Goal: Task Accomplishment & Management: Use online tool/utility

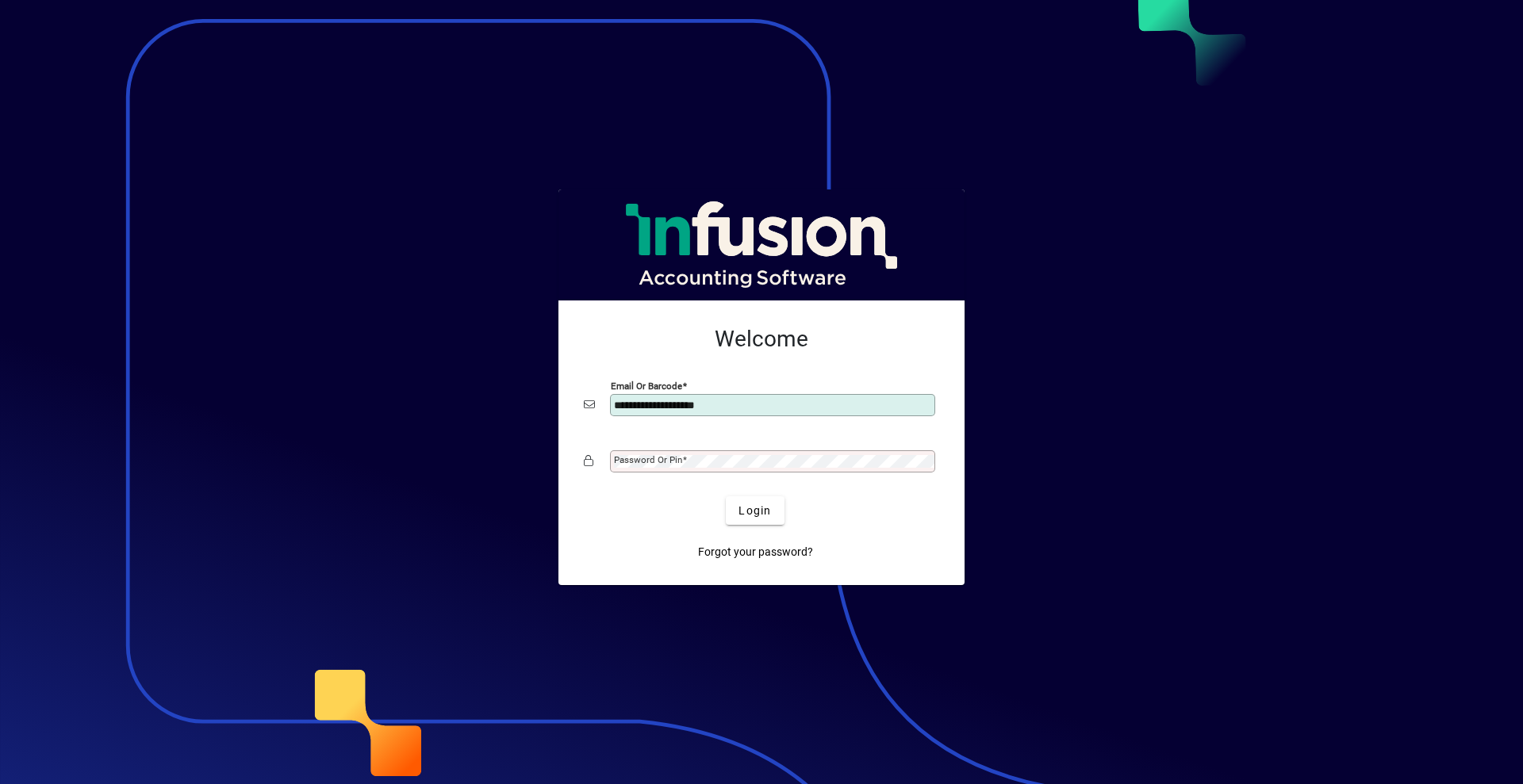
type input "**********"
click at [737, 453] on div "Password or Pin" at bounding box center [772, 461] width 325 height 23
click at [726, 496] on button "Login" at bounding box center [755, 510] width 58 height 28
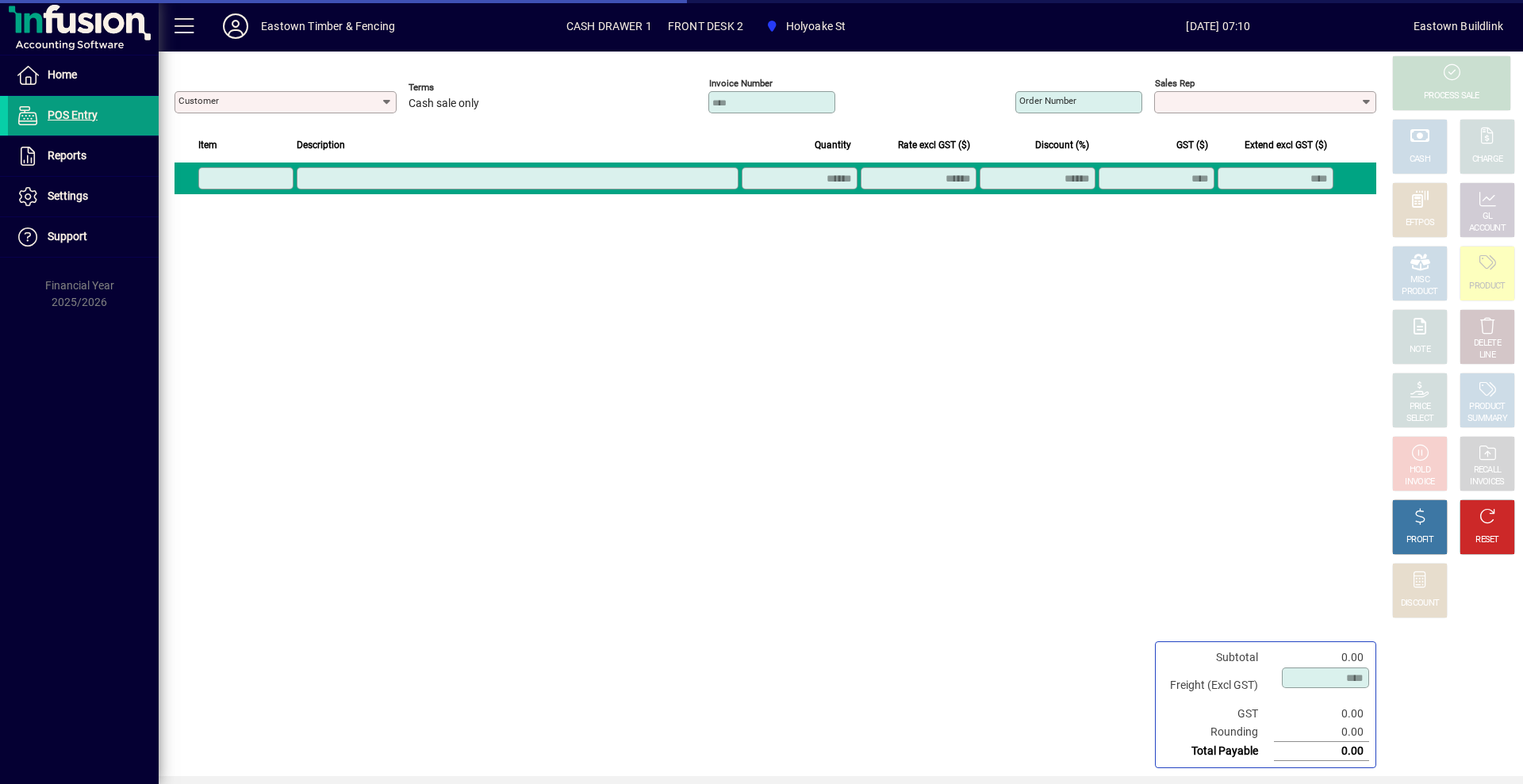
type input "**********"
